Goal: Task Accomplishment & Management: Complete application form

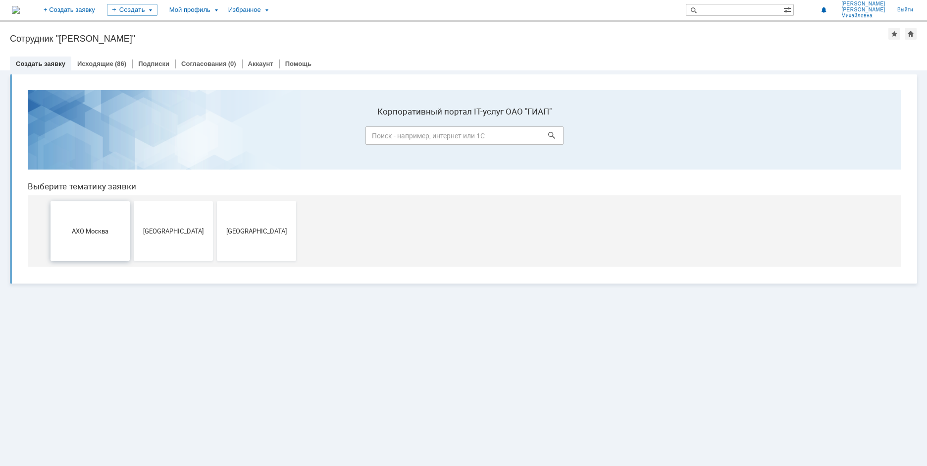
click at [92, 222] on button "АХО Москва" at bounding box center [90, 230] width 79 height 59
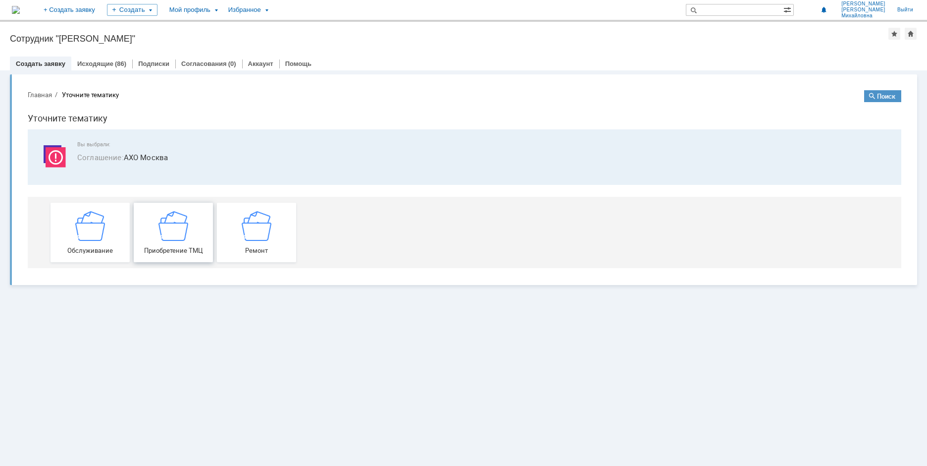
click at [171, 232] on img at bounding box center [174, 226] width 30 height 30
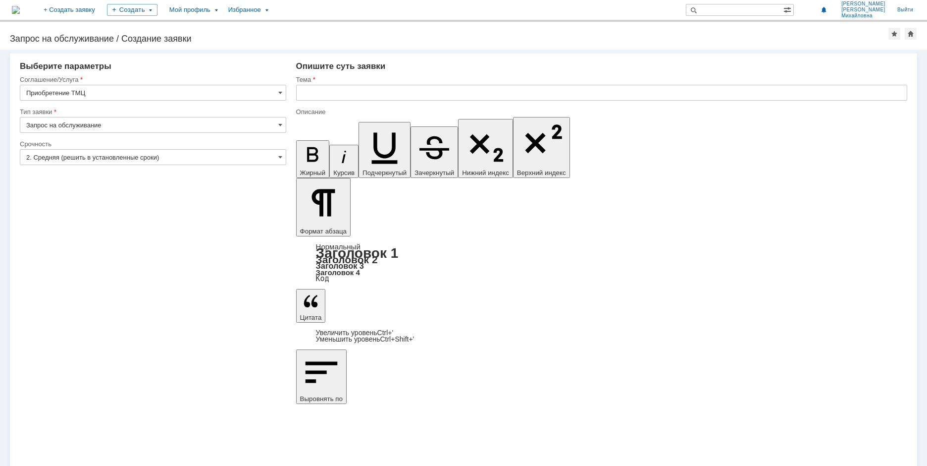
click at [359, 95] on input "text" at bounding box center [601, 93] width 611 height 16
drag, startPoint x: 414, startPoint y: 94, endPoint x: 204, endPoint y: 95, distance: 210.5
type input "Приобретение папок"
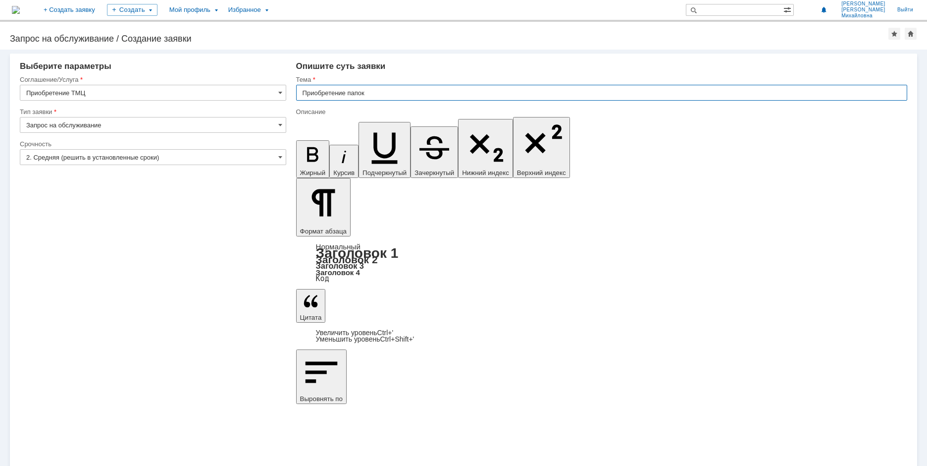
drag, startPoint x: 316, startPoint y: 3471, endPoint x: 406, endPoint y: 3478, distance: 90.4
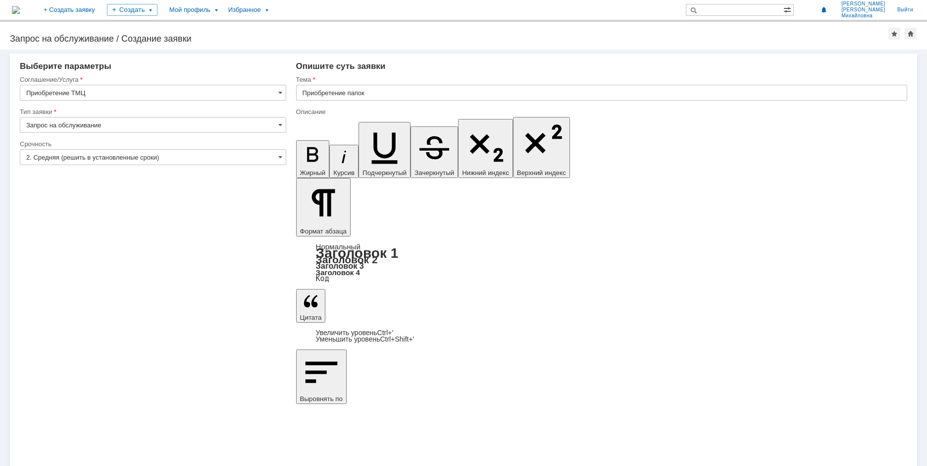
drag, startPoint x: 53, startPoint y: 250, endPoint x: 57, endPoint y: 263, distance: 13.3
click at [403, 95] on input "Приобретение папок" at bounding box center [601, 93] width 611 height 16
drag, startPoint x: 419, startPoint y: 93, endPoint x: 267, endPoint y: 95, distance: 152.1
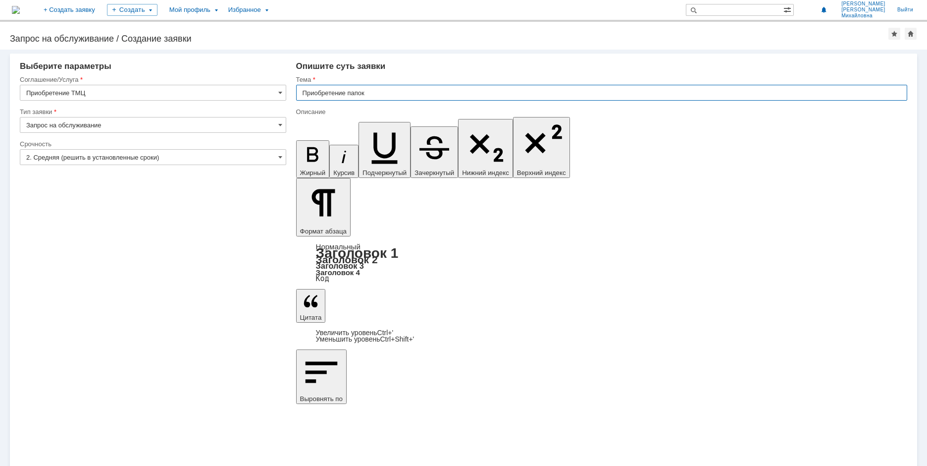
type input "Папки"
drag, startPoint x: 367, startPoint y: 3471, endPoint x: 331, endPoint y: 3476, distance: 35.5
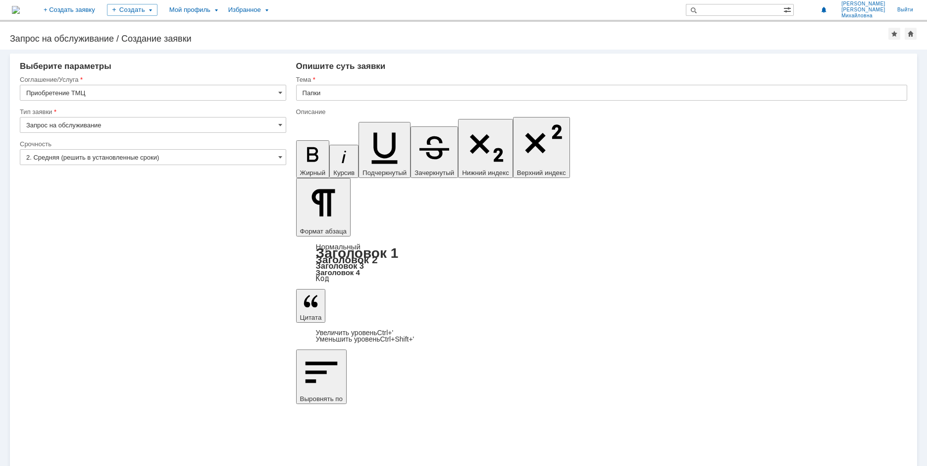
drag, startPoint x: 54, startPoint y: 246, endPoint x: 87, endPoint y: 206, distance: 52.5
click at [206, 159] on input "2. Средняя (решить в установленные сроки)" at bounding box center [153, 157] width 266 height 16
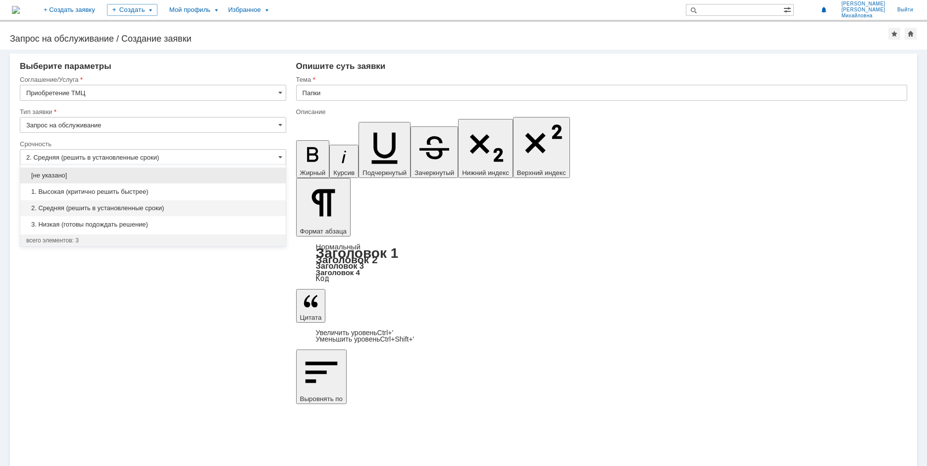
click at [153, 208] on span "2. Средняя (решить в установленные сроки)" at bounding box center [153, 208] width 254 height 8
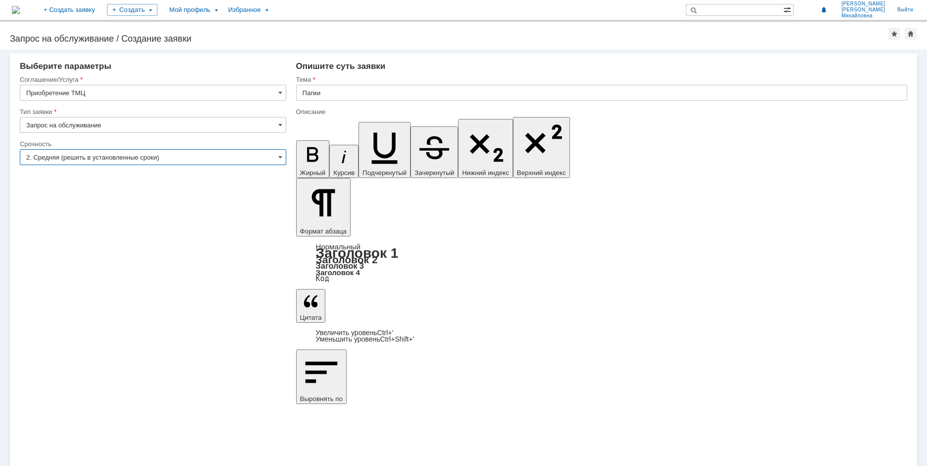
type input "2. Средняя (решить в установленные сроки)"
click at [86, 121] on input "Запрос на обслуживание" at bounding box center [153, 125] width 266 height 16
click at [76, 158] on span "Запрос на обслуживание" at bounding box center [153, 160] width 254 height 8
type input "Запрос на обслуживание"
